Goal: Transaction & Acquisition: Purchase product/service

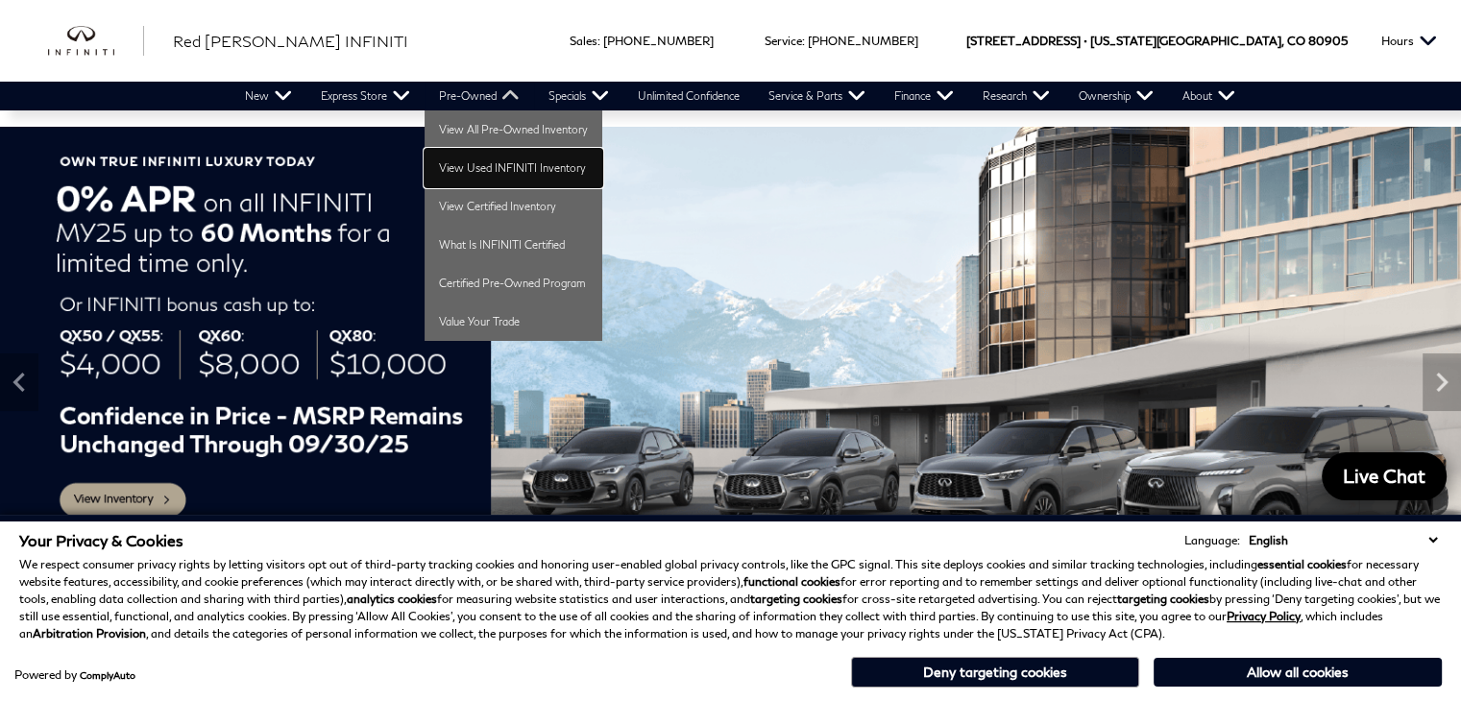
click at [482, 161] on link "View Used INFINITI Inventory" at bounding box center [514, 168] width 178 height 38
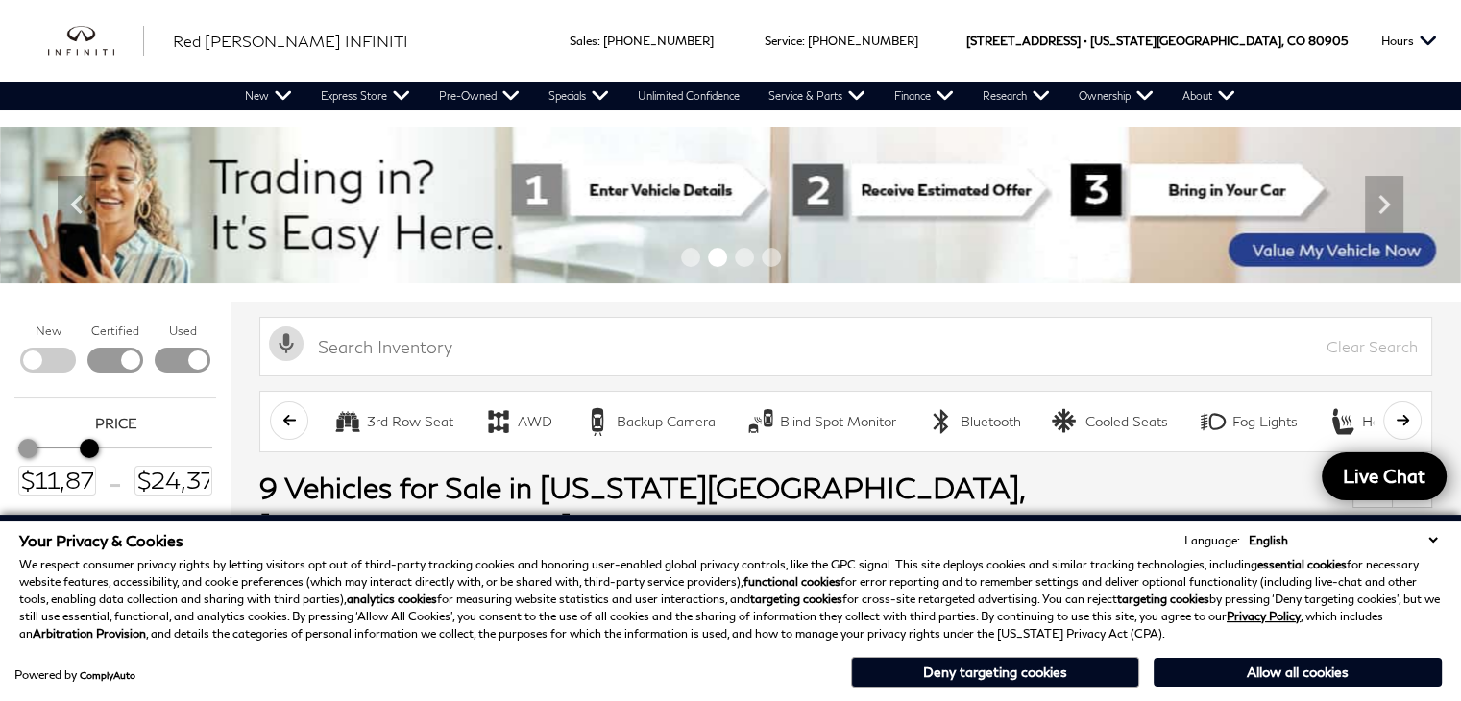
drag, startPoint x: 205, startPoint y: 455, endPoint x: 90, endPoint y: 451, distance: 114.4
click at [90, 451] on div "Maximum Price" at bounding box center [89, 448] width 19 height 19
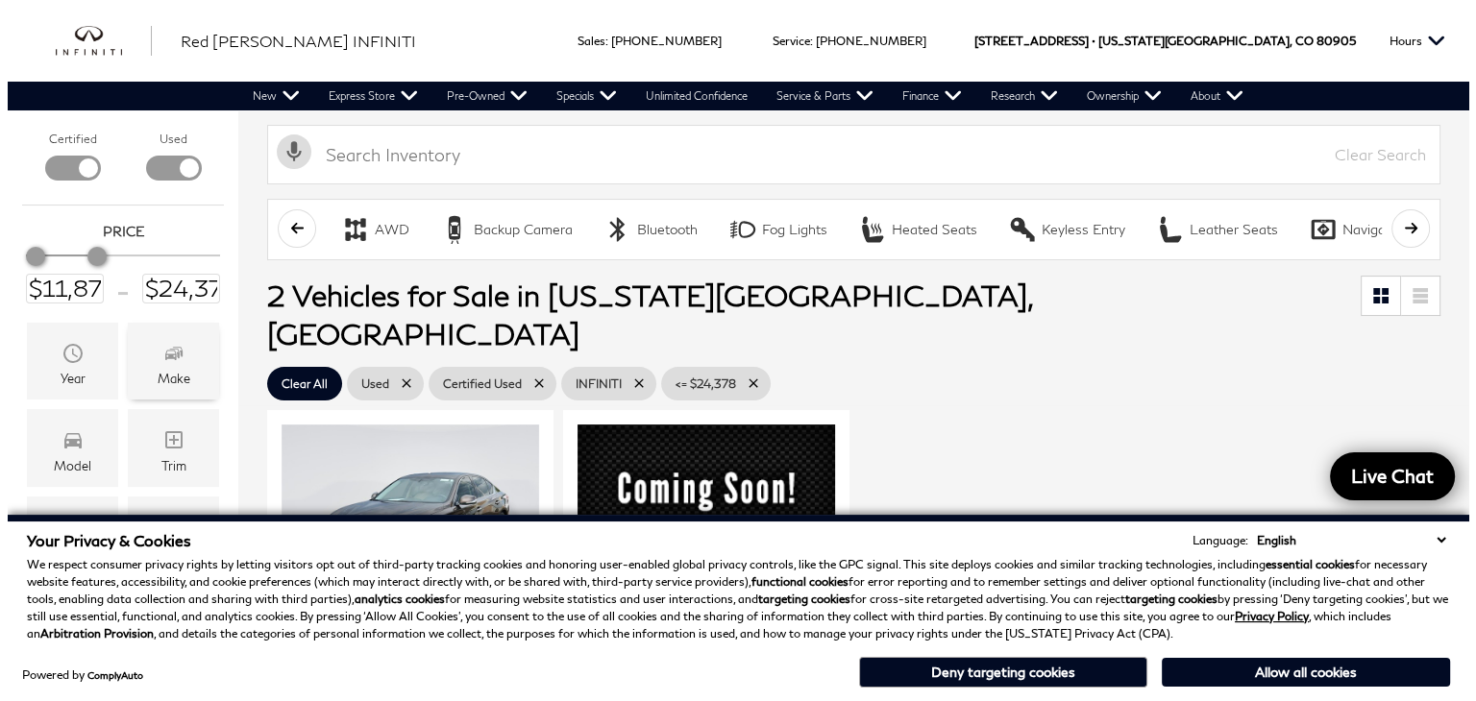
scroll to position [288, 0]
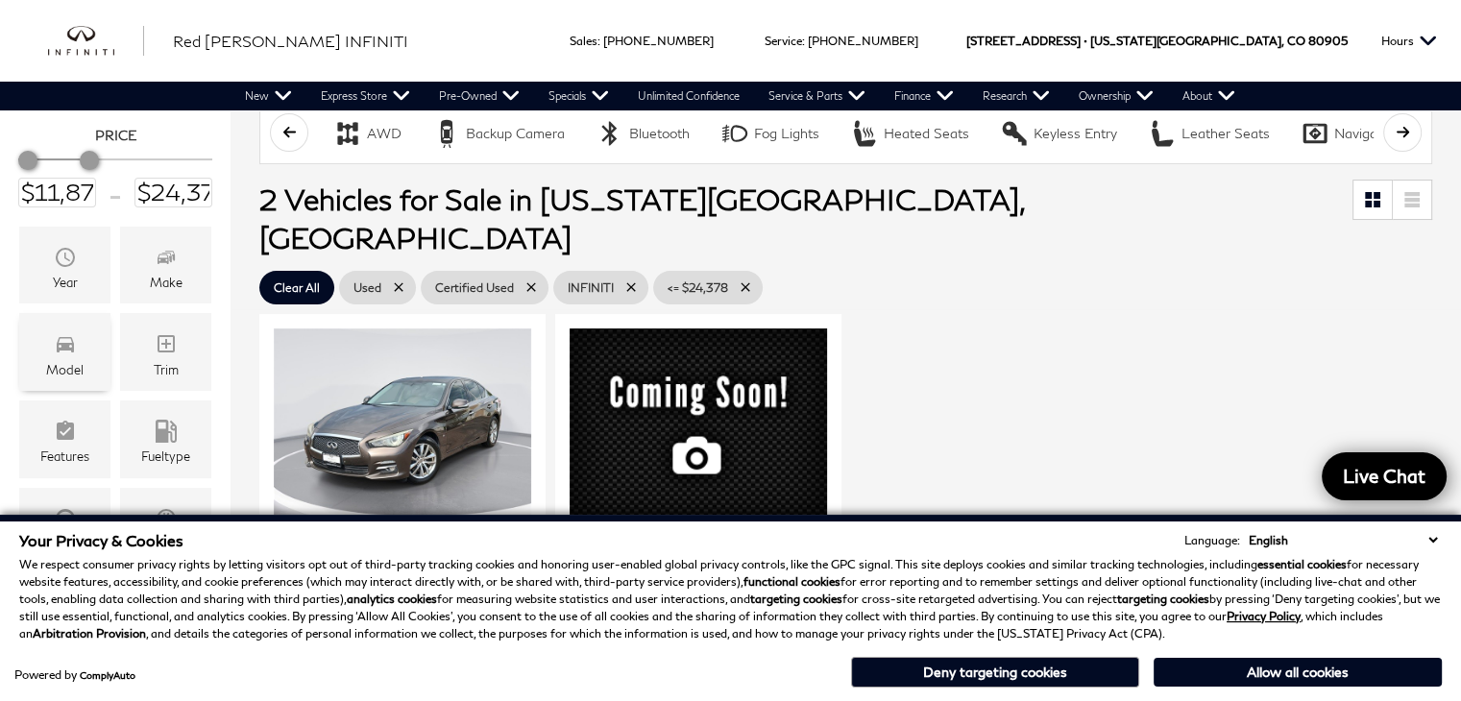
click at [85, 370] on div "Model" at bounding box center [64, 352] width 91 height 78
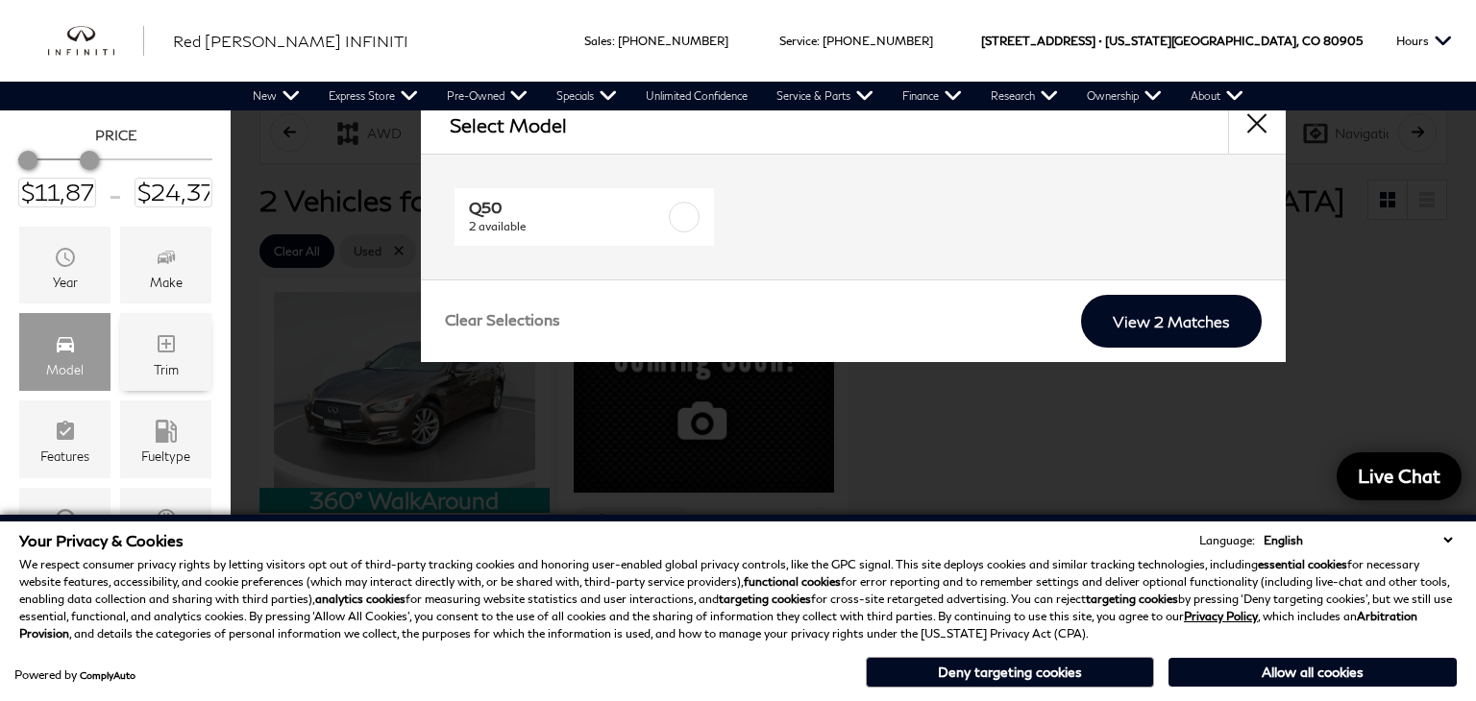
click at [150, 373] on div "Trim" at bounding box center [165, 352] width 91 height 78
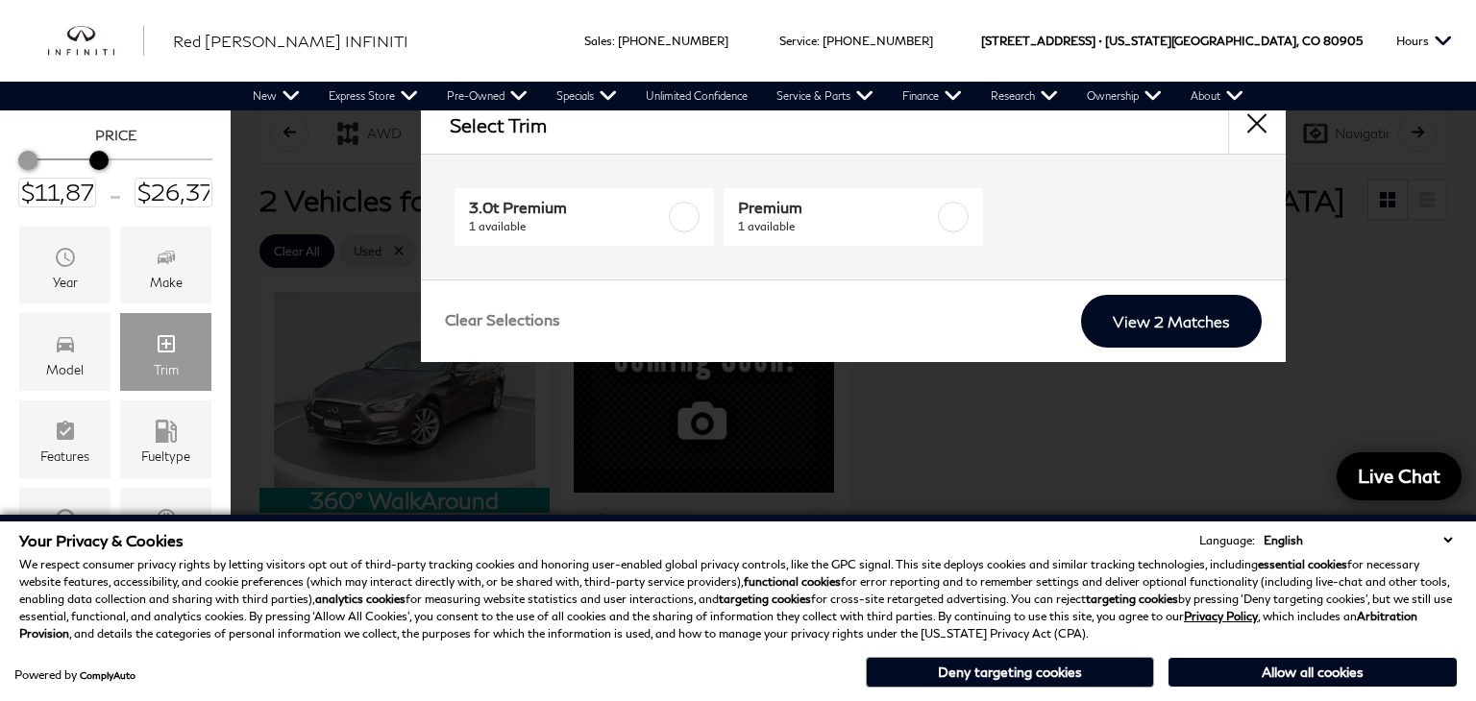
click at [97, 164] on div "Maximum Price" at bounding box center [98, 160] width 19 height 19
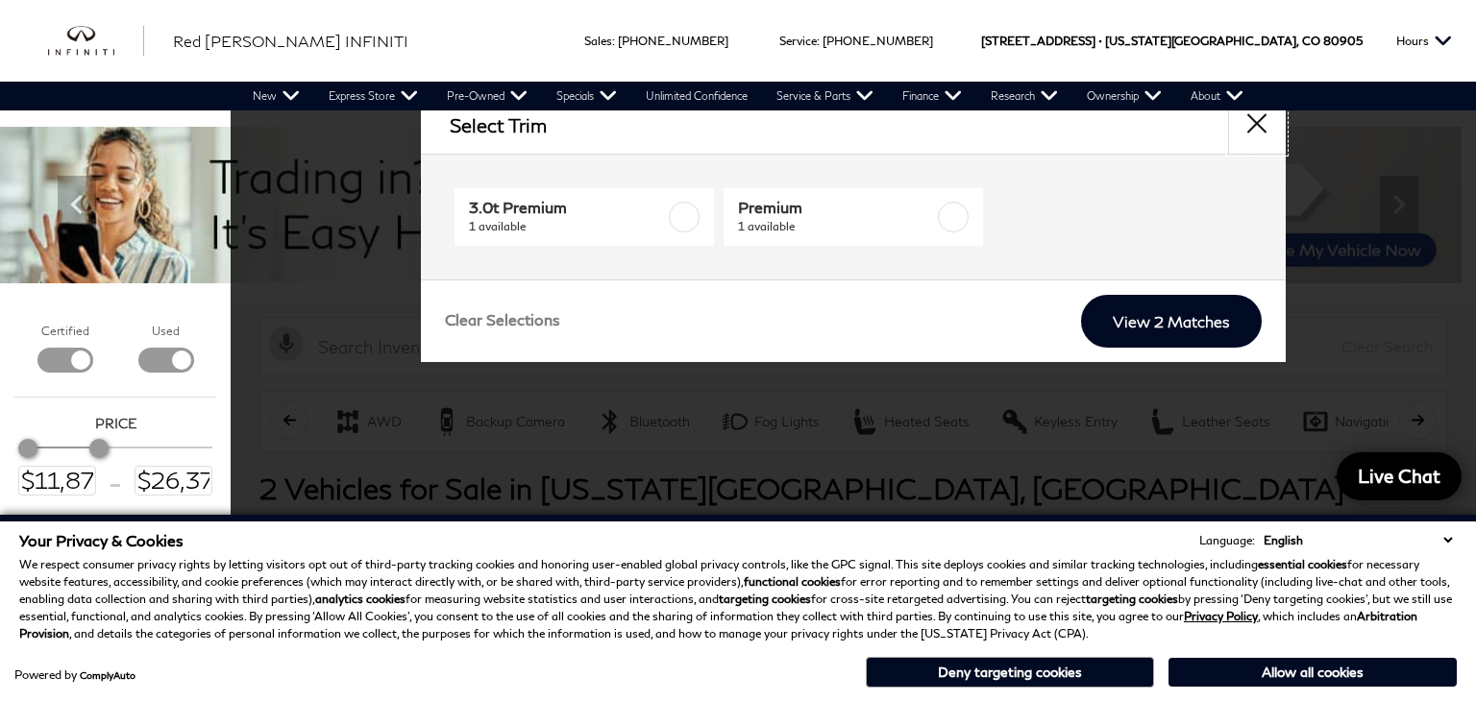
click at [1264, 124] on button "close" at bounding box center [1257, 125] width 58 height 58
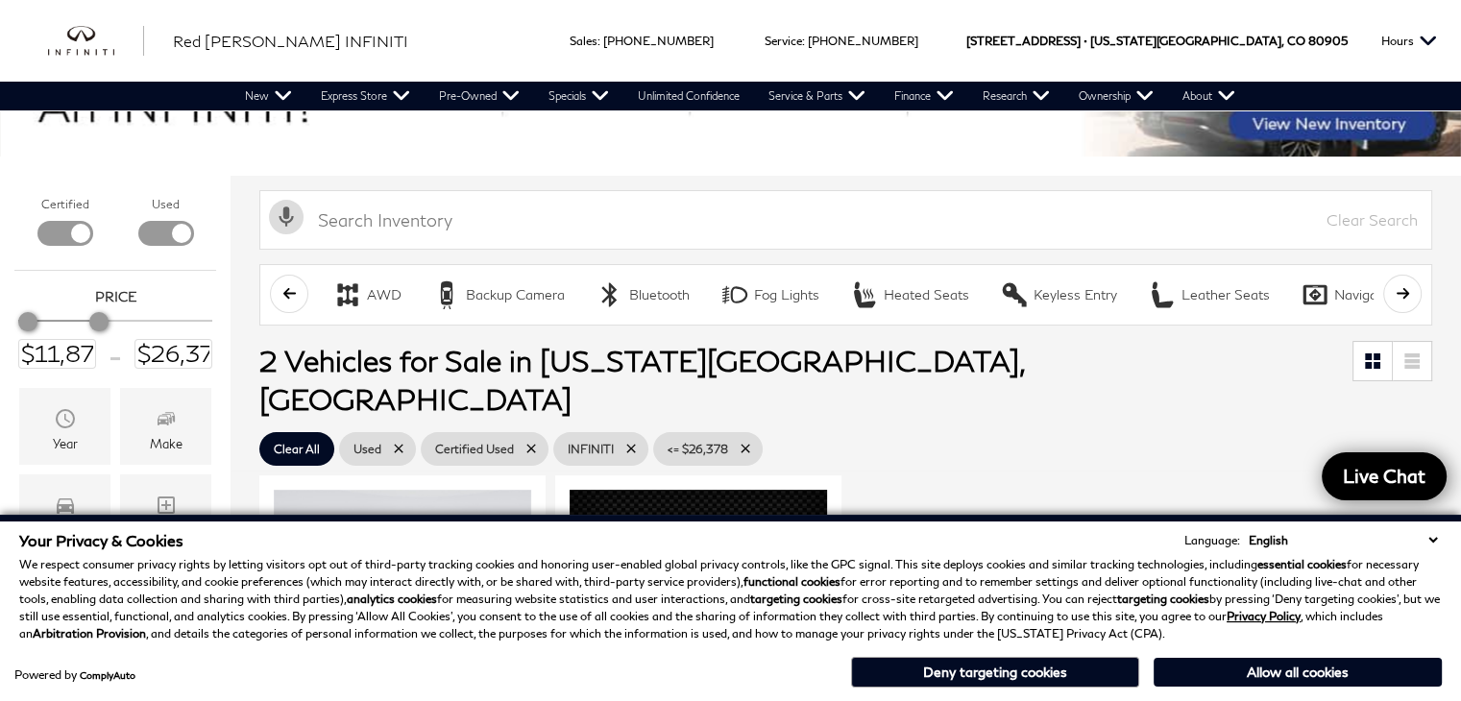
scroll to position [96, 0]
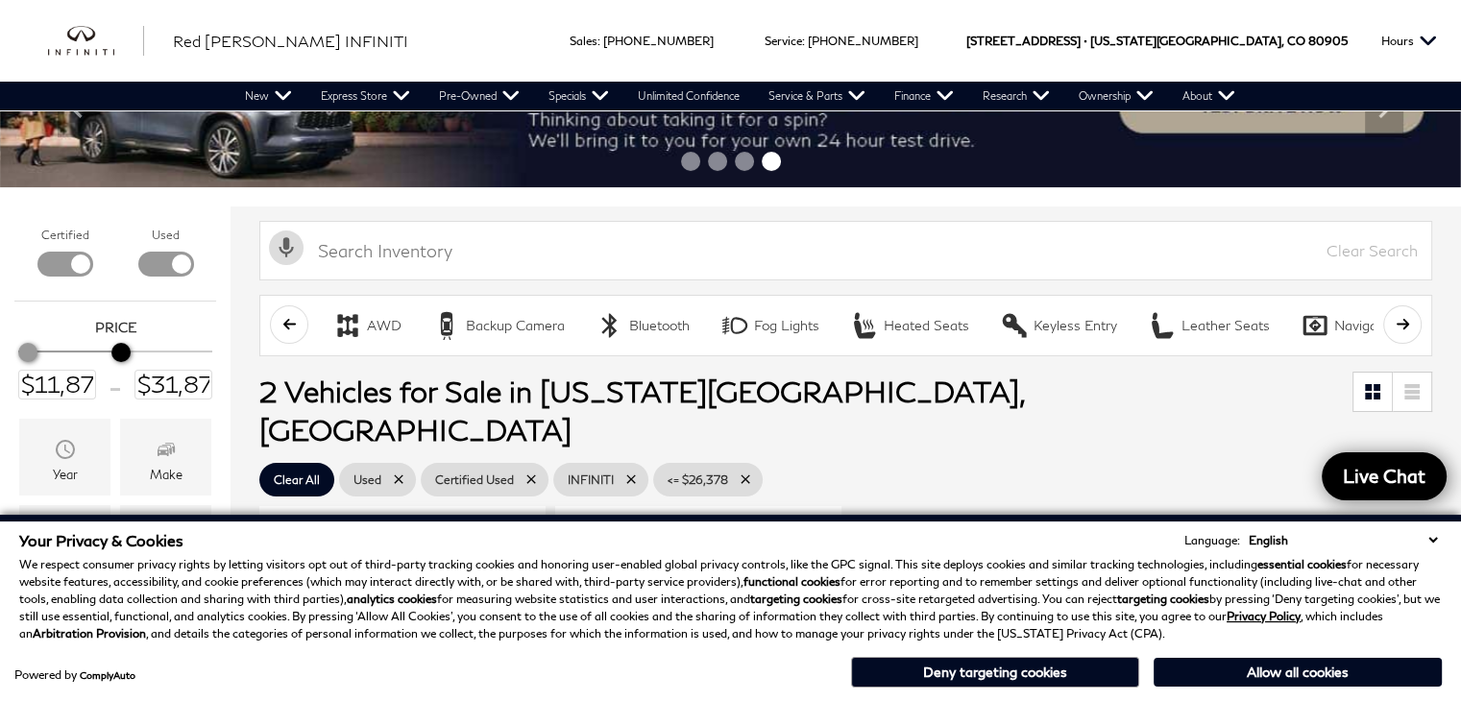
type input "$32,378"
drag, startPoint x: 100, startPoint y: 348, endPoint x: 129, endPoint y: 347, distance: 28.8
click at [129, 347] on div "Maximum Price" at bounding box center [127, 352] width 19 height 19
